Goal: Check status: Check status

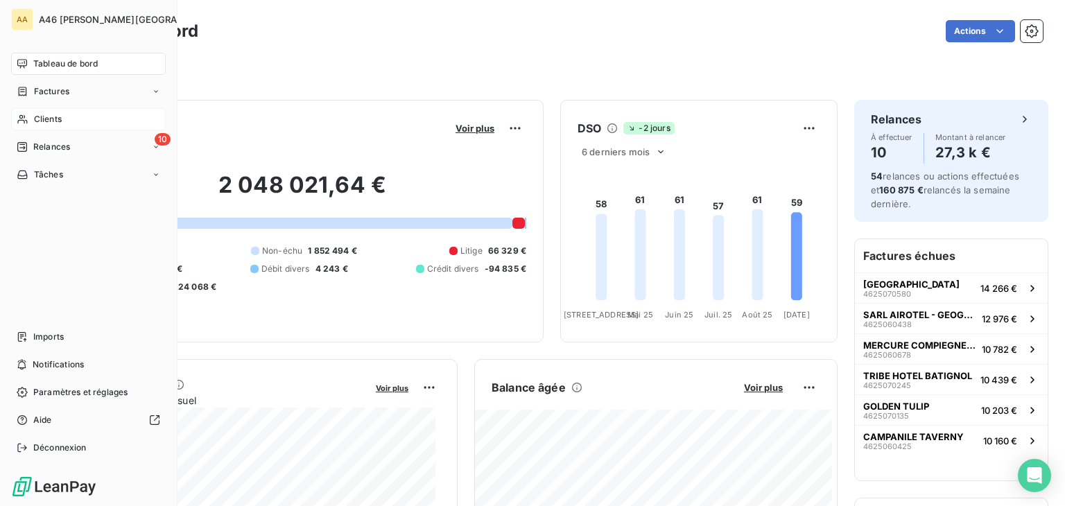
click at [42, 114] on span "Clients" at bounding box center [48, 119] width 28 height 12
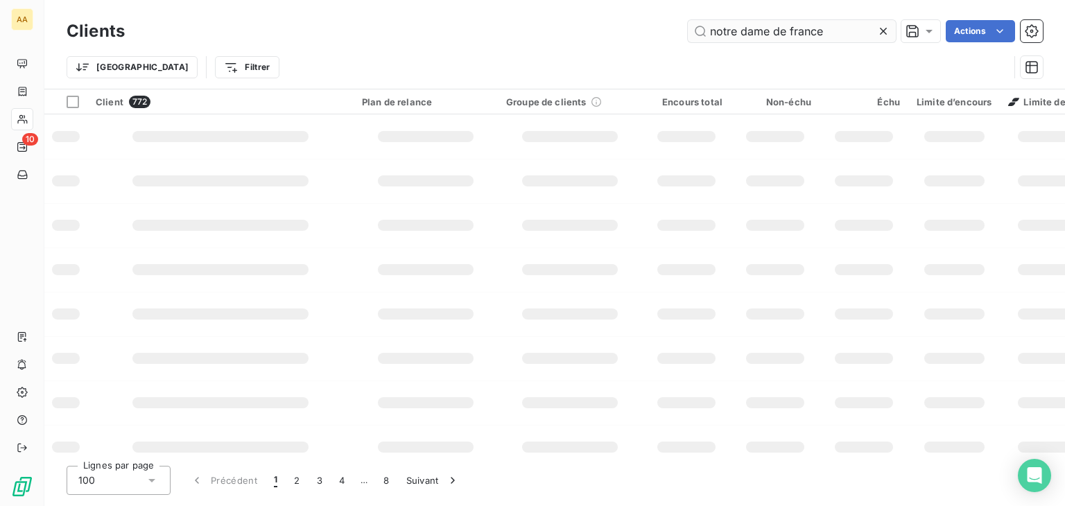
type input "notre dame de france"
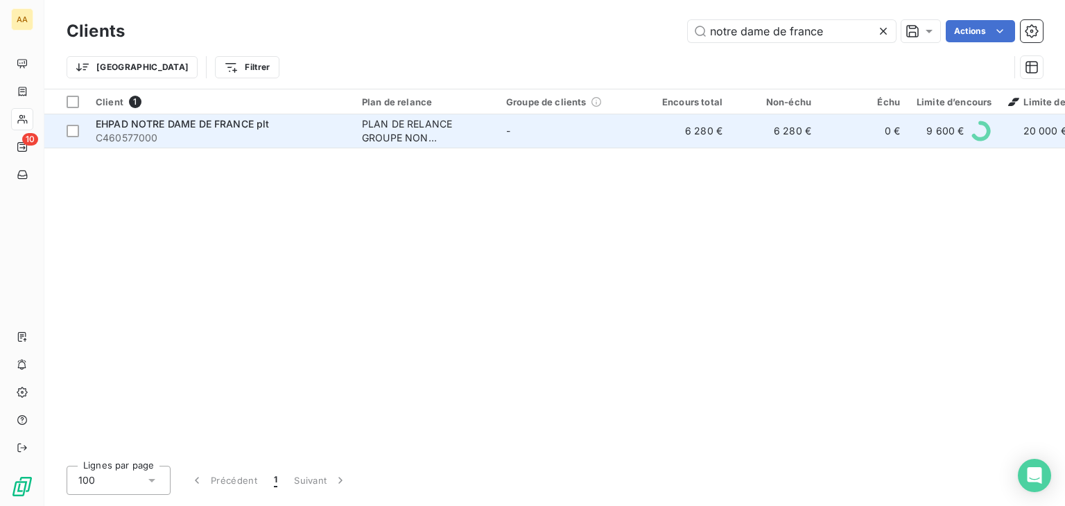
click at [305, 133] on span "C460577000" at bounding box center [220, 138] width 249 height 14
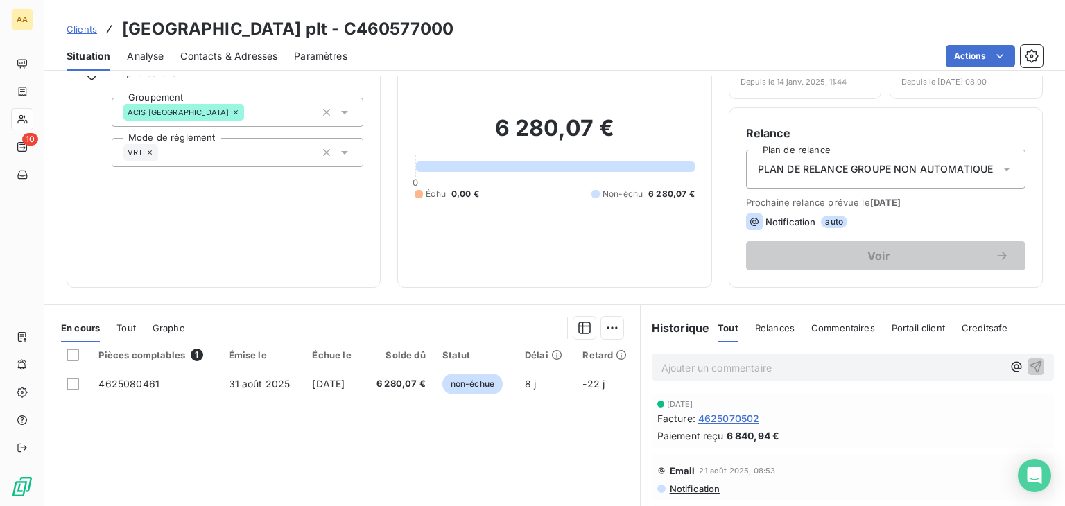
scroll to position [139, 0]
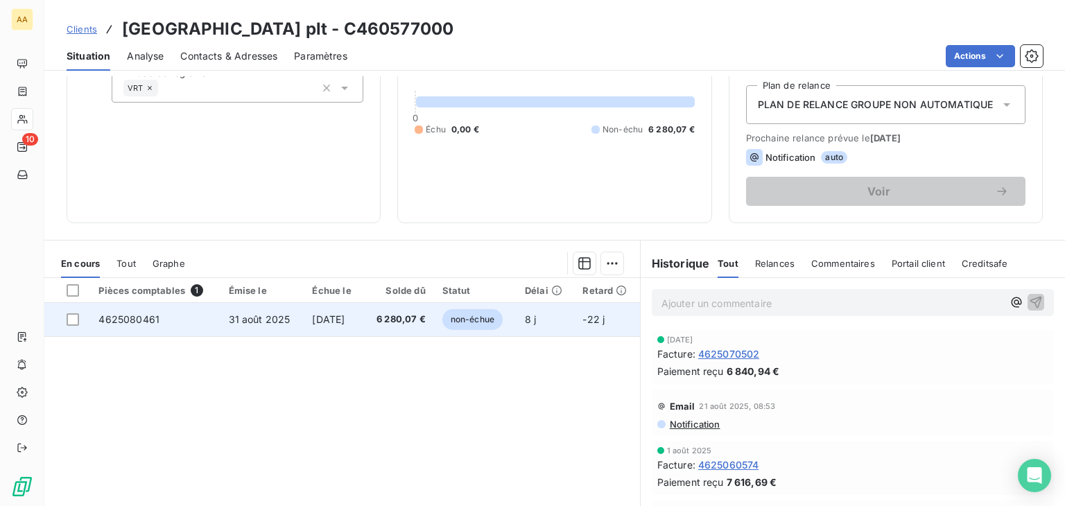
click at [469, 317] on span "non-échue" at bounding box center [472, 319] width 60 height 21
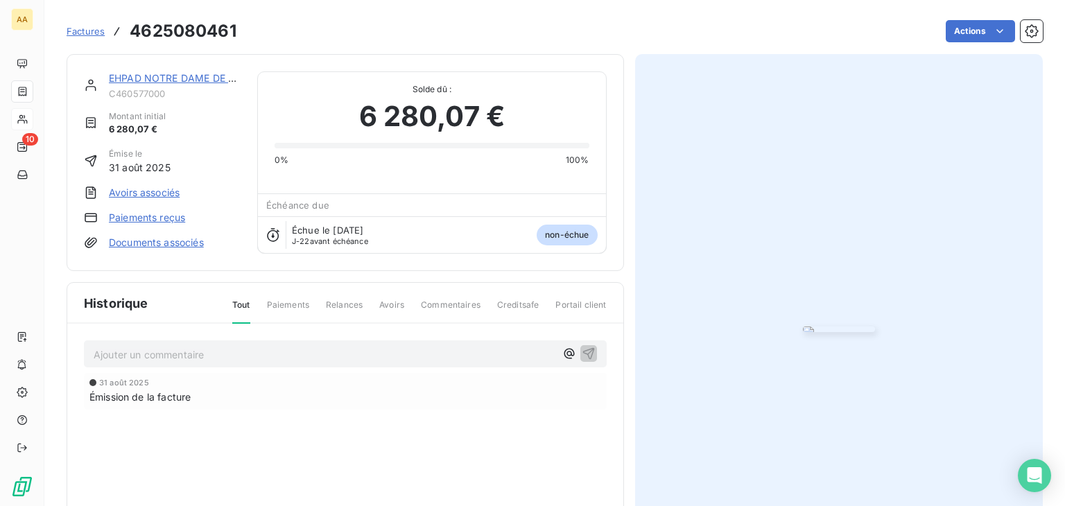
click at [803, 332] on img "button" at bounding box center [839, 329] width 72 height 6
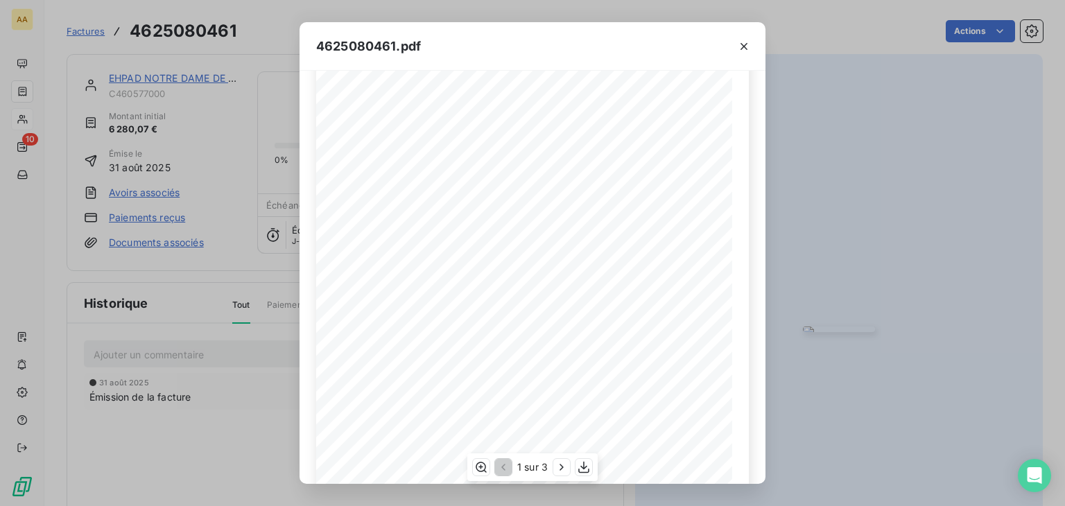
scroll to position [208, 0]
click at [742, 44] on icon "button" at bounding box center [743, 46] width 7 height 7
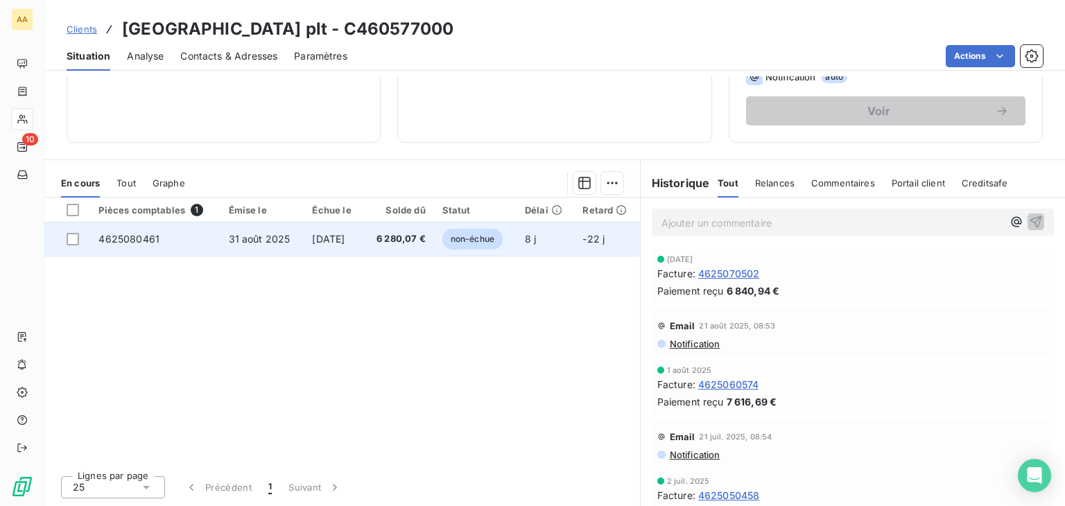
click at [482, 242] on span "non-échue" at bounding box center [472, 239] width 60 height 21
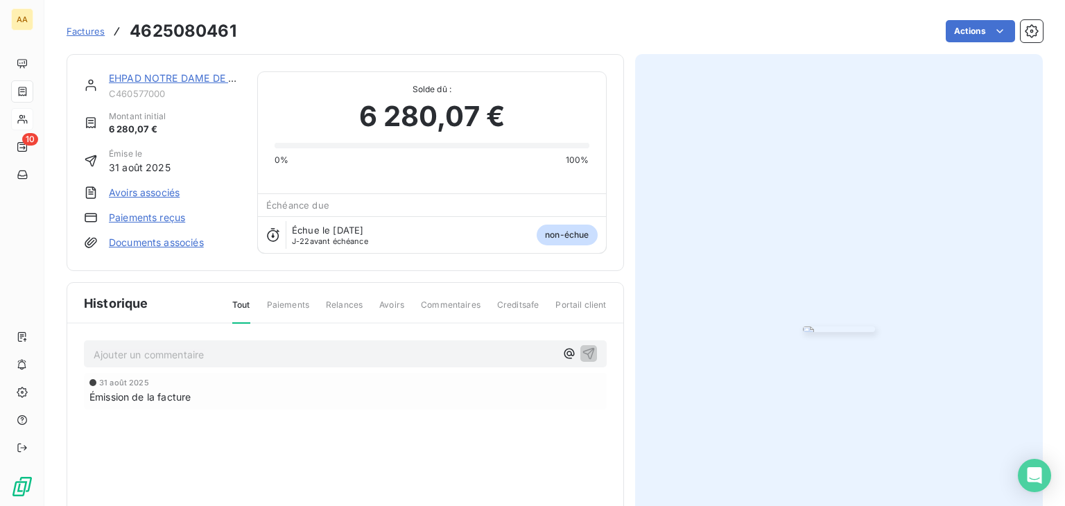
click at [803, 326] on img "button" at bounding box center [839, 329] width 72 height 6
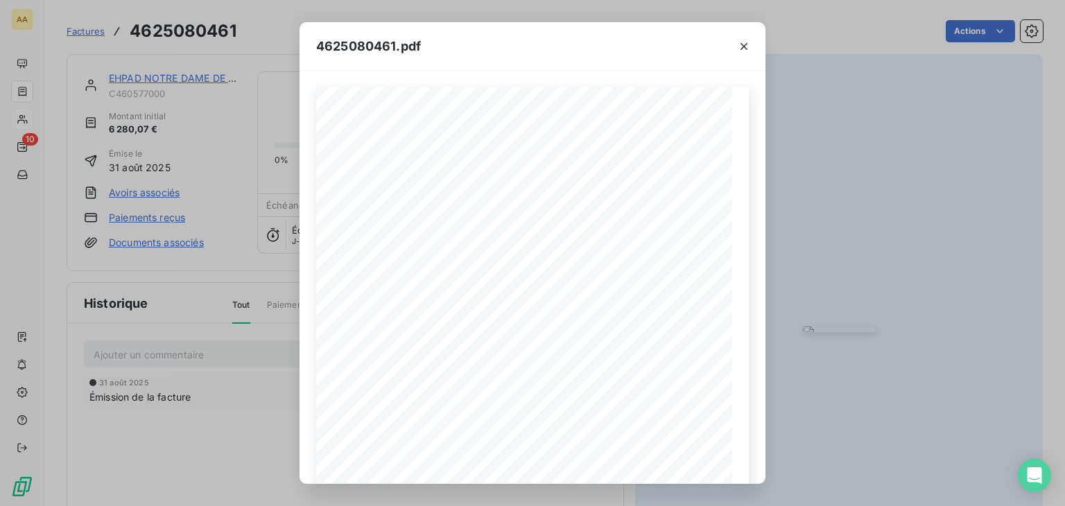
drag, startPoint x: 743, startPoint y: 48, endPoint x: 721, endPoint y: 6, distance: 47.1
click at [743, 48] on icon "button" at bounding box center [744, 47] width 14 height 14
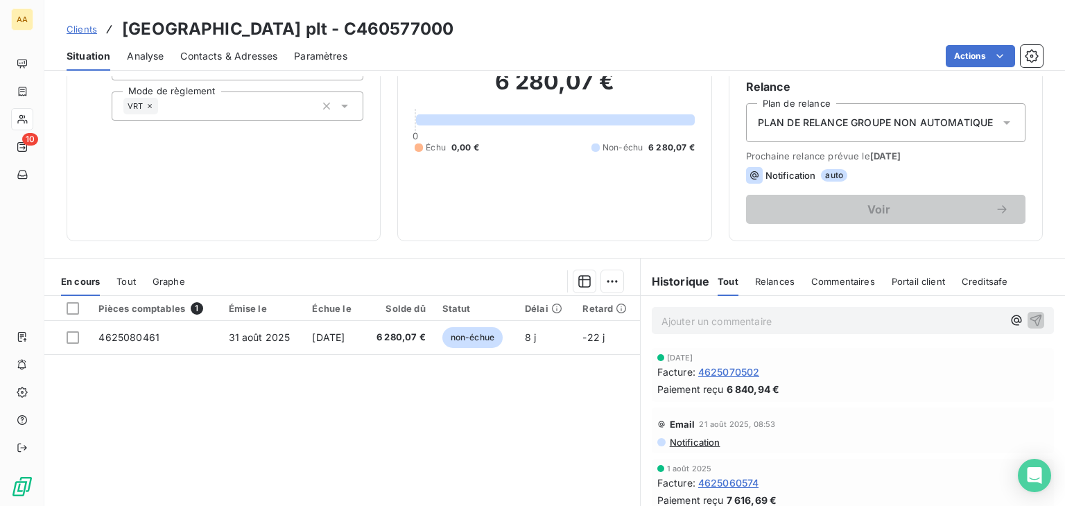
scroll to position [219, 0]
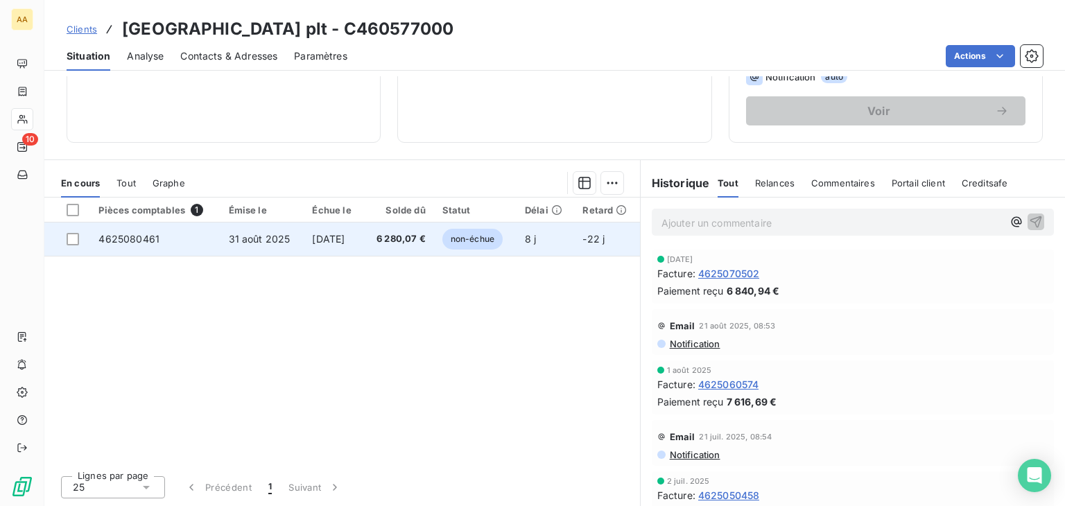
click at [466, 238] on span "non-échue" at bounding box center [472, 239] width 60 height 21
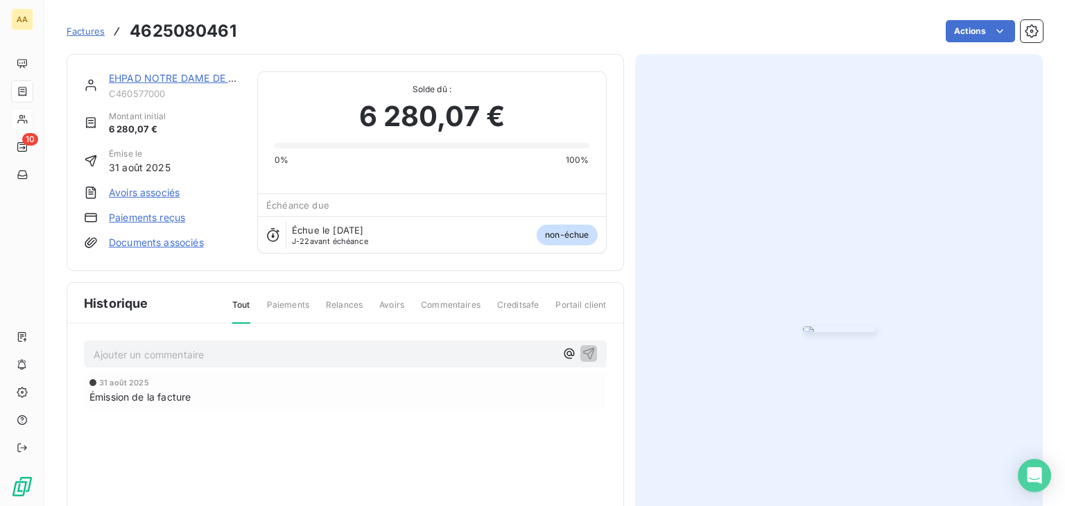
click at [803, 326] on img "button" at bounding box center [839, 329] width 72 height 6
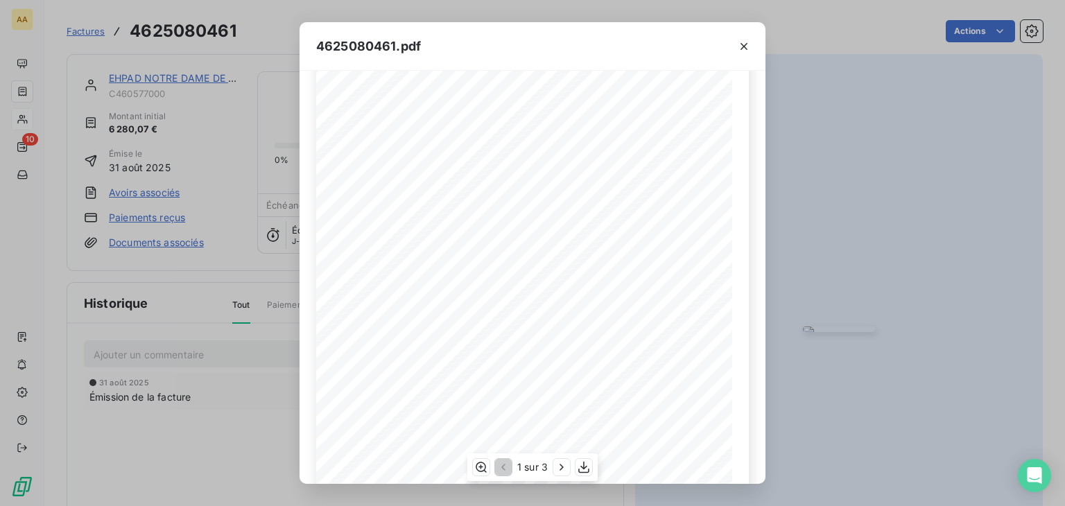
scroll to position [208, 0]
click at [742, 38] on button "button" at bounding box center [744, 46] width 22 height 22
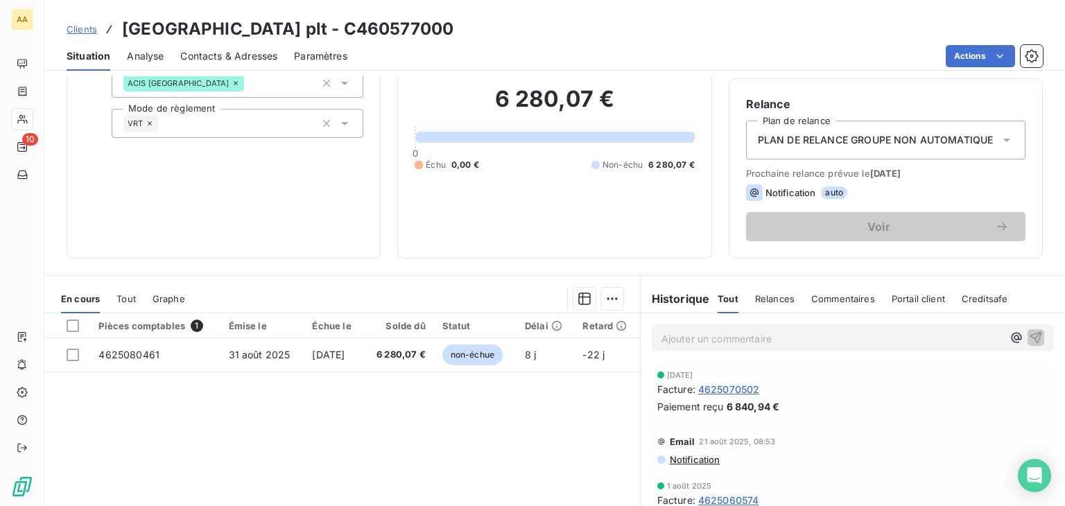
scroll to position [208, 0]
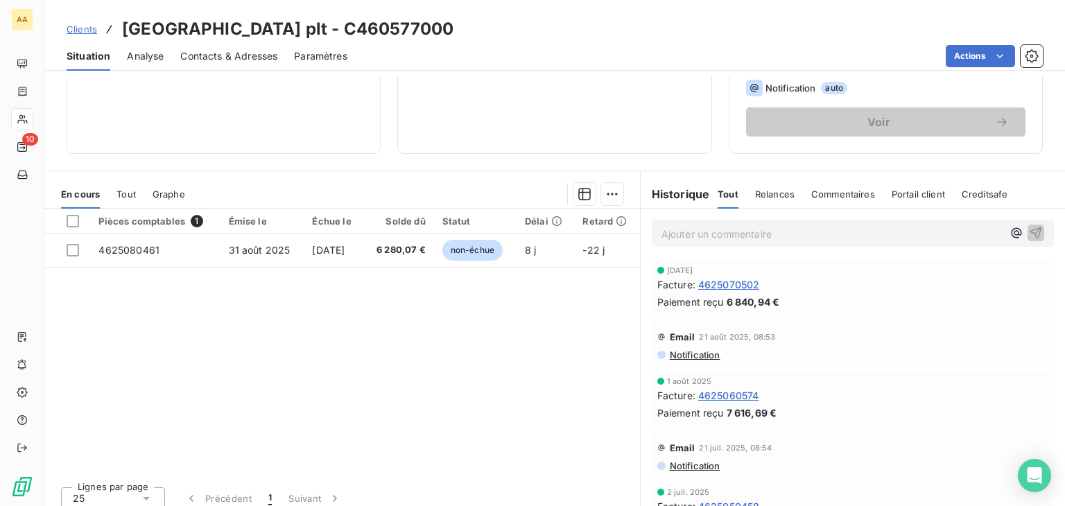
click at [732, 283] on span "4625070502" at bounding box center [729, 284] width 62 height 15
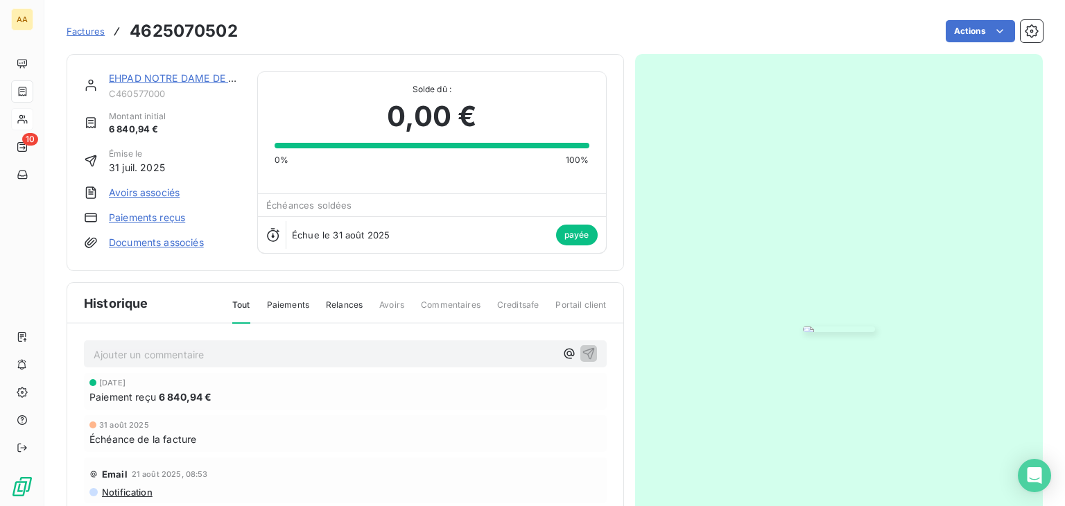
click at [803, 326] on img "button" at bounding box center [839, 329] width 72 height 6
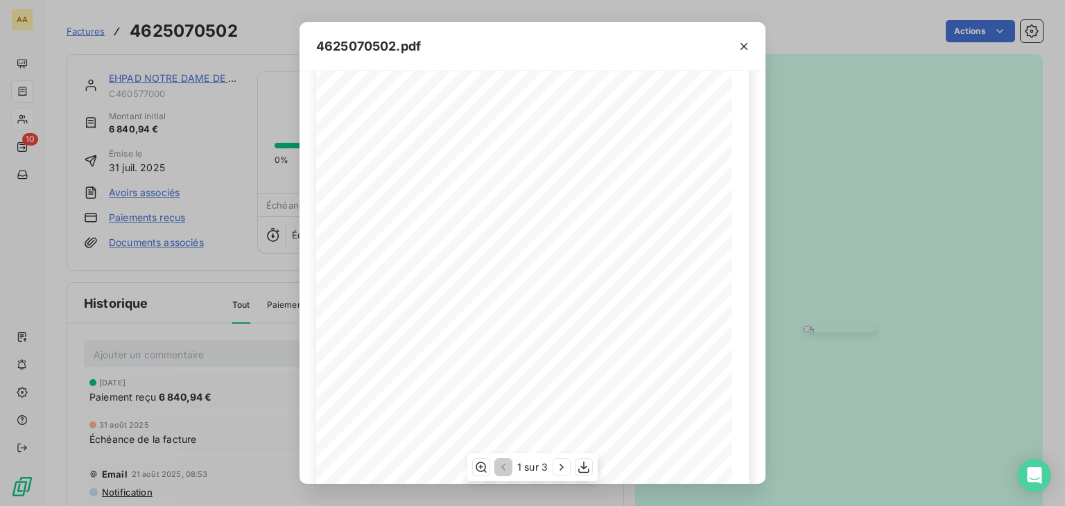
scroll to position [208, 0]
click at [740, 45] on icon "button" at bounding box center [744, 47] width 14 height 14
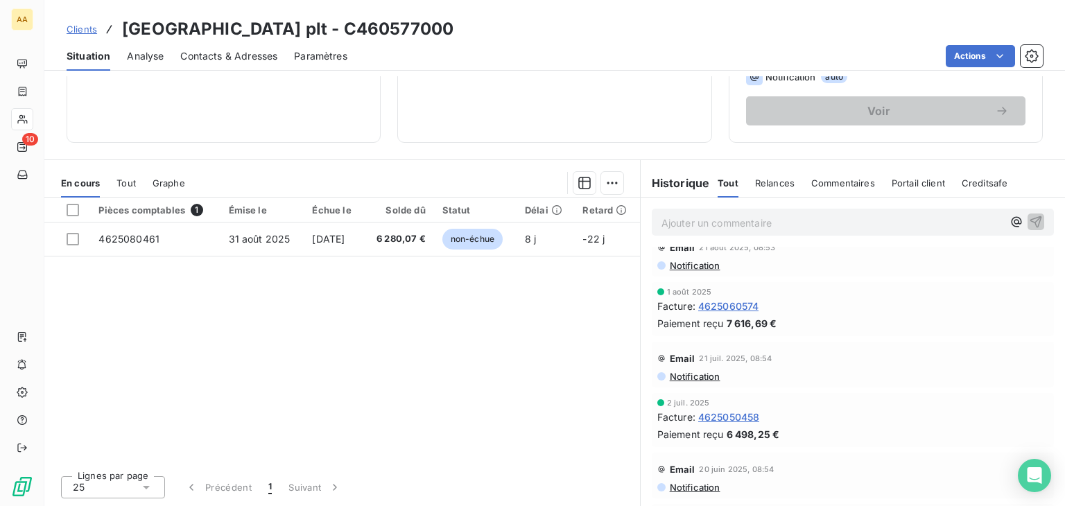
scroll to position [139, 0]
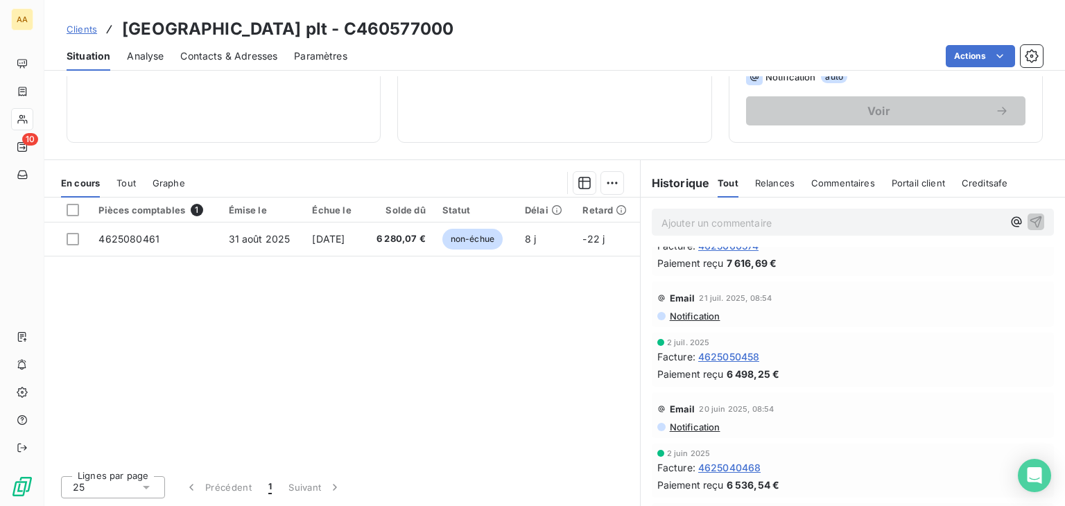
click at [733, 356] on span "4625050458" at bounding box center [729, 356] width 62 height 15
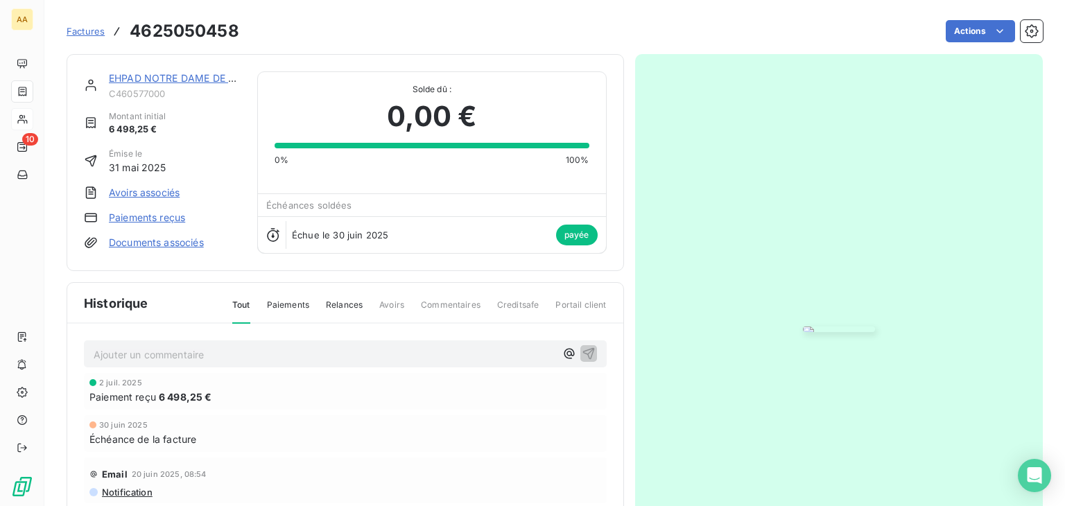
click at [803, 331] on img "button" at bounding box center [839, 329] width 72 height 6
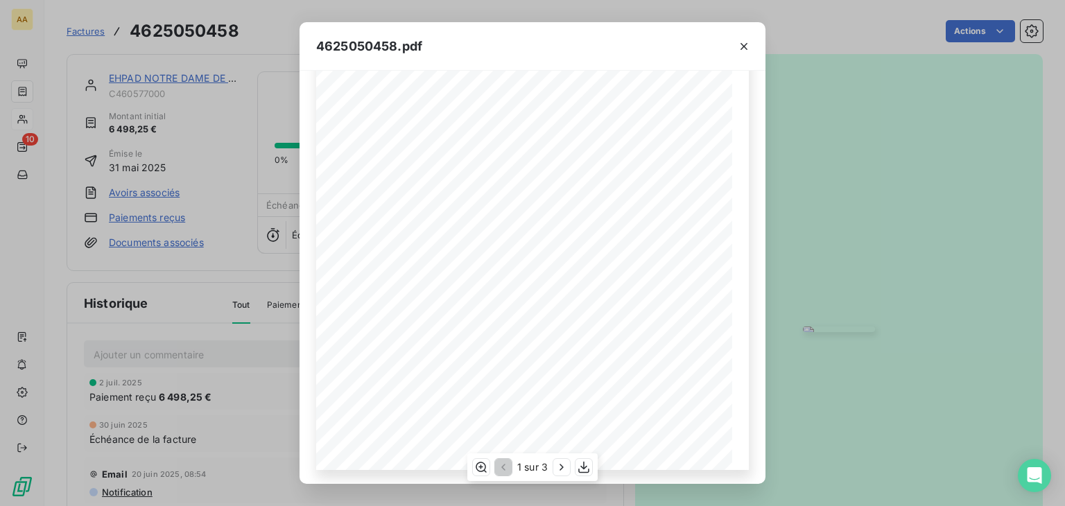
scroll to position [208, 0]
click at [742, 42] on icon "button" at bounding box center [744, 47] width 14 height 14
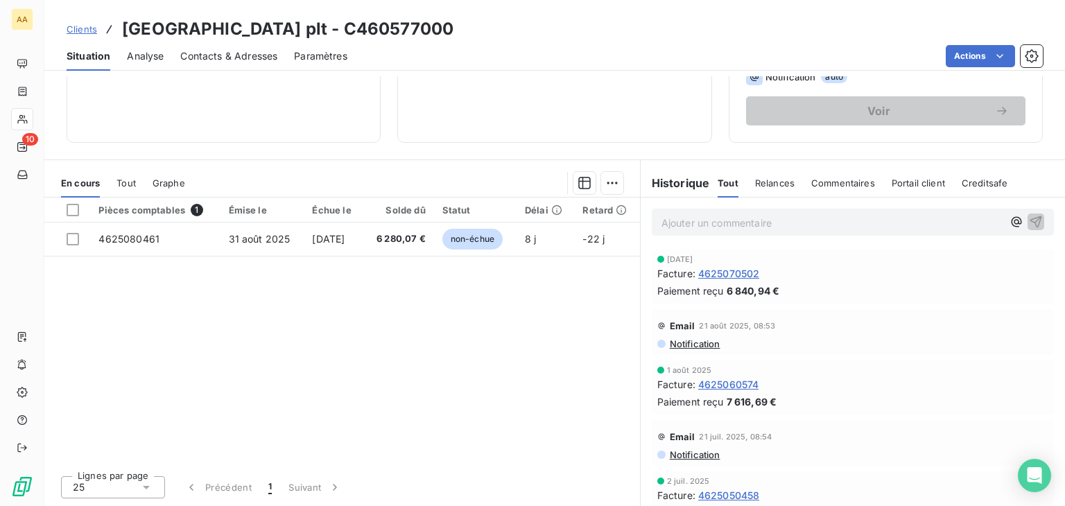
click at [733, 272] on span "4625070502" at bounding box center [729, 273] width 62 height 15
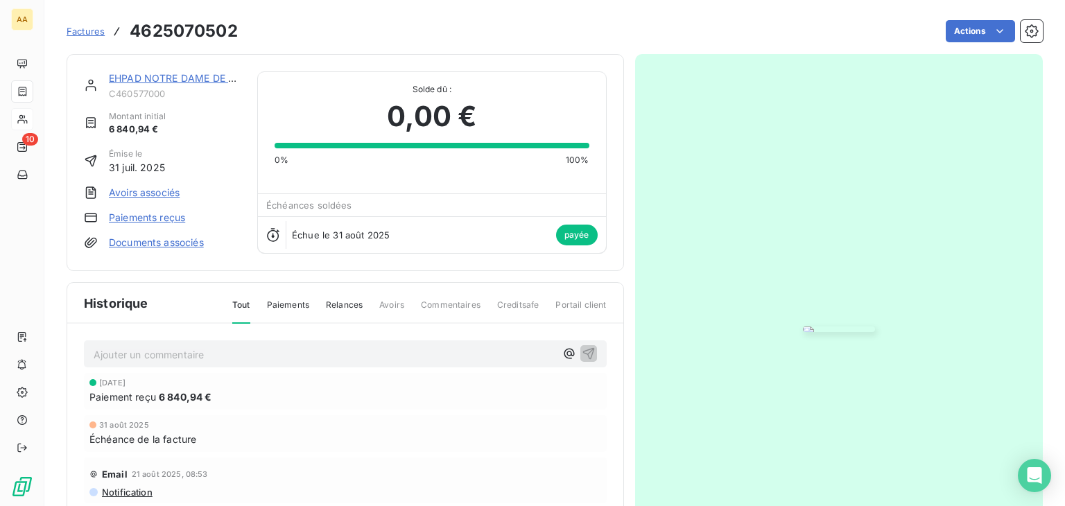
click at [803, 326] on img "button" at bounding box center [839, 329] width 72 height 6
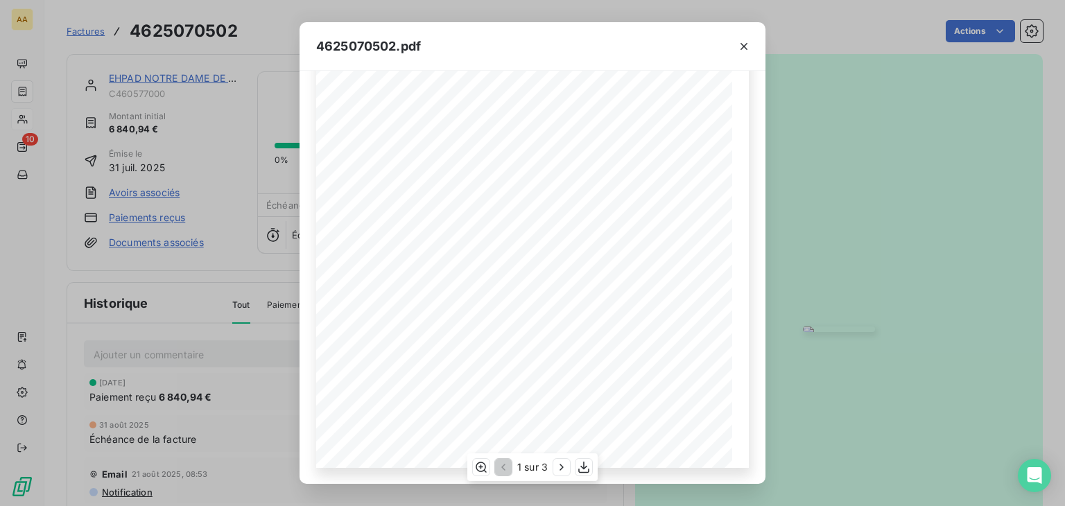
scroll to position [208, 0]
click at [560, 468] on icon "button" at bounding box center [561, 467] width 14 height 14
click at [560, 465] on icon "button" at bounding box center [563, 467] width 14 height 14
click at [744, 49] on icon "button" at bounding box center [744, 47] width 14 height 14
